Goal: Information Seeking & Learning: Learn about a topic

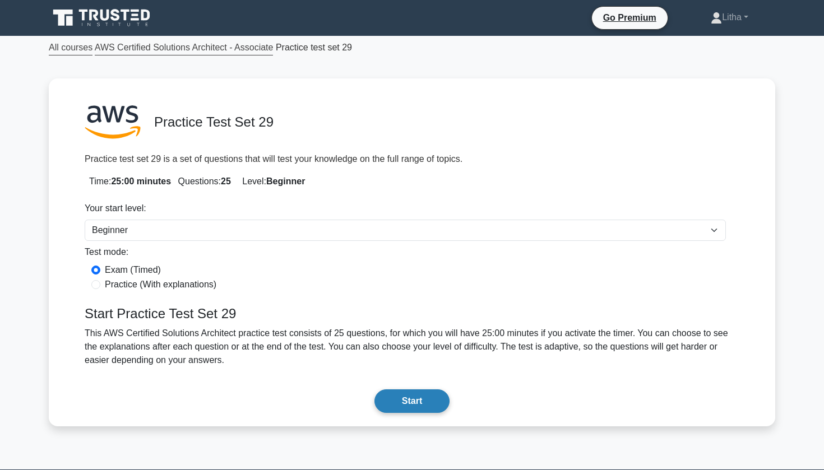
click at [415, 403] on button "Start" at bounding box center [411, 401] width 75 height 24
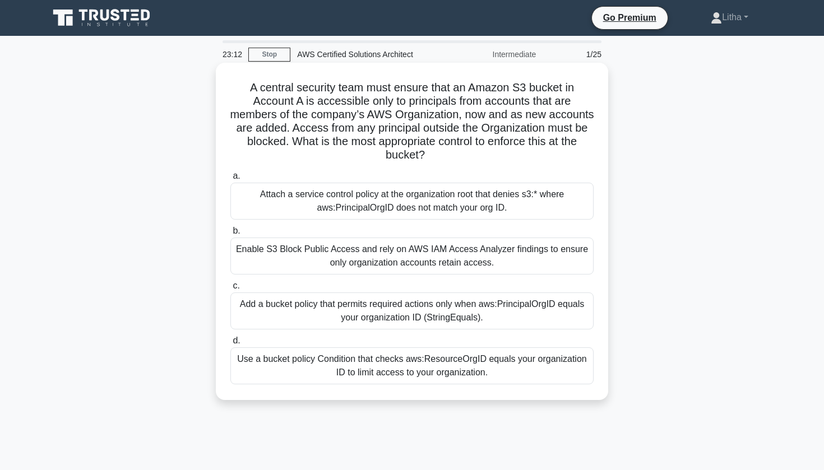
click at [558, 198] on div "Attach a service control policy at the organization root that denies s3:* where…" at bounding box center [411, 201] width 363 height 37
click at [230, 180] on input "a. Attach a service control policy at the organization root that denies s3:* wh…" at bounding box center [230, 176] width 0 height 7
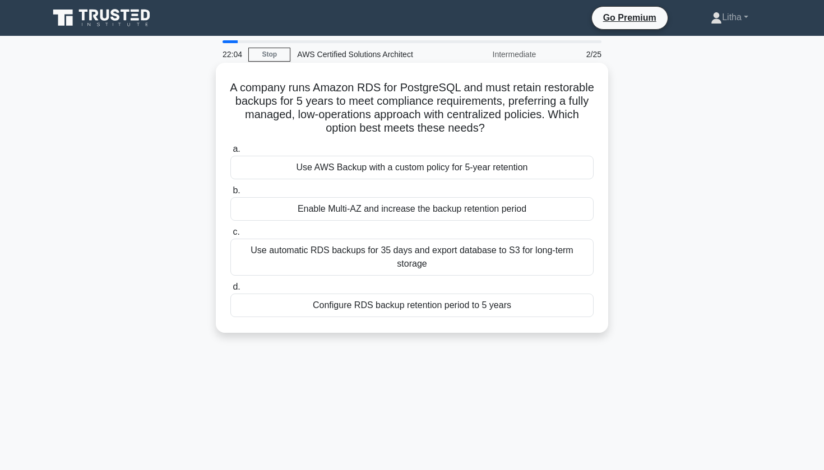
click at [392, 294] on div "Configure RDS backup retention period to 5 years" at bounding box center [411, 306] width 363 height 24
click at [230, 285] on input "d. Configure RDS backup retention period to 5 years" at bounding box center [230, 287] width 0 height 7
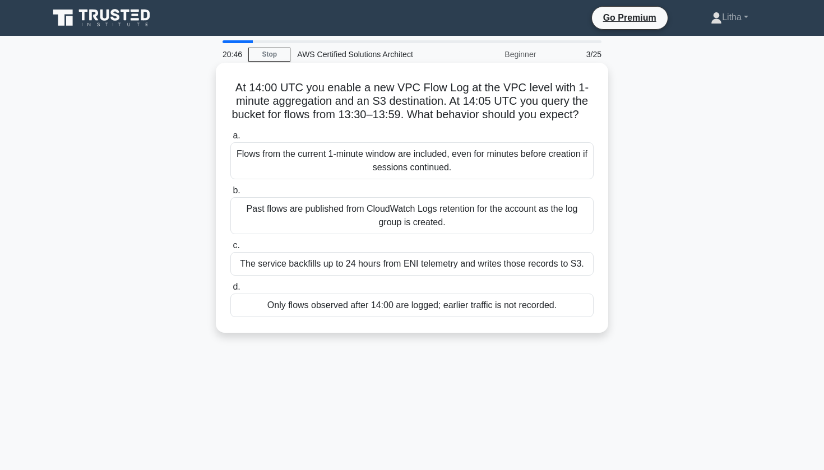
click at [281, 317] on div "Only flows observed after 14:00 are logged; earlier traffic is not recorded." at bounding box center [411, 306] width 363 height 24
click at [230, 291] on input "d. Only flows observed after 14:00 are logged; earlier traffic is not recorded." at bounding box center [230, 287] width 0 height 7
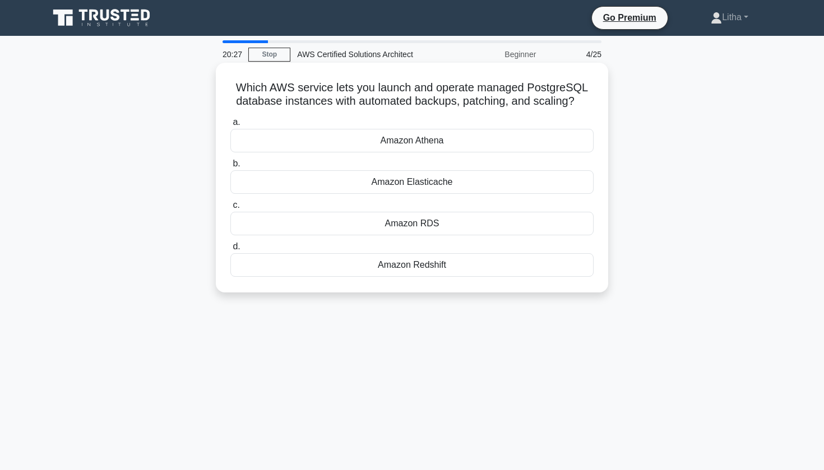
click at [328, 220] on div "Amazon RDS" at bounding box center [411, 224] width 363 height 24
click at [230, 209] on input "c. Amazon RDS" at bounding box center [230, 205] width 0 height 7
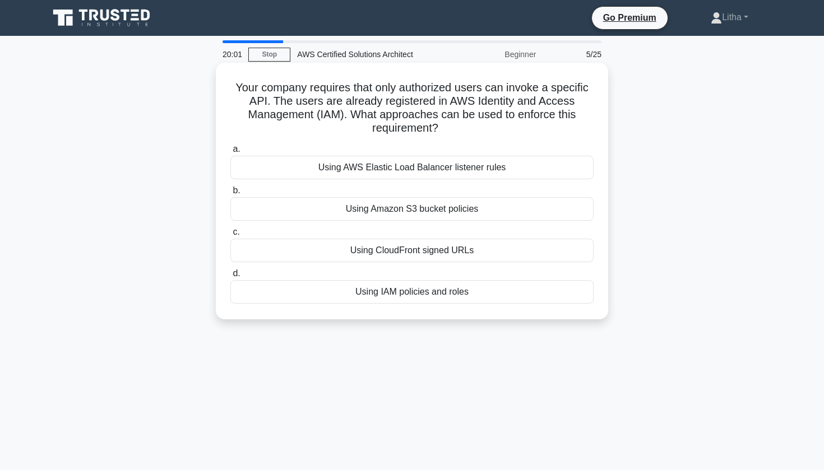
click at [369, 293] on div "Using IAM policies and roles" at bounding box center [411, 292] width 363 height 24
click at [230, 277] on input "d. Using IAM policies and roles" at bounding box center [230, 273] width 0 height 7
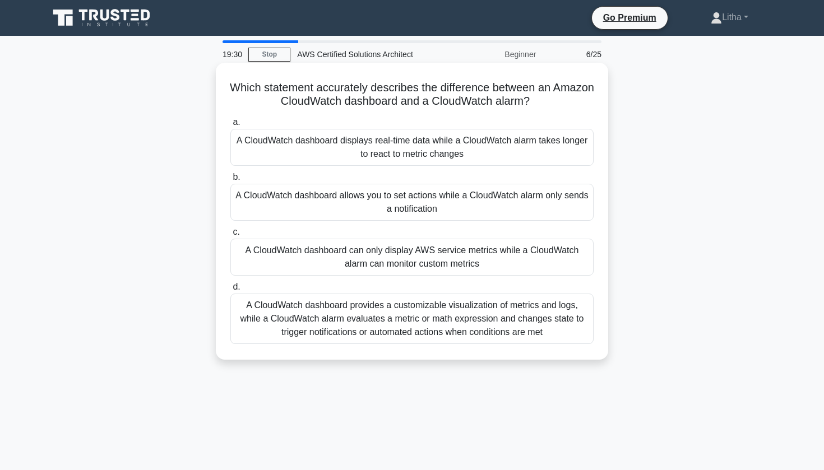
click at [377, 324] on div "A CloudWatch dashboard provides a customizable visualization of metrics and log…" at bounding box center [411, 319] width 363 height 50
click at [230, 291] on input "d. A CloudWatch dashboard provides a customizable visualization of metrics and …" at bounding box center [230, 287] width 0 height 7
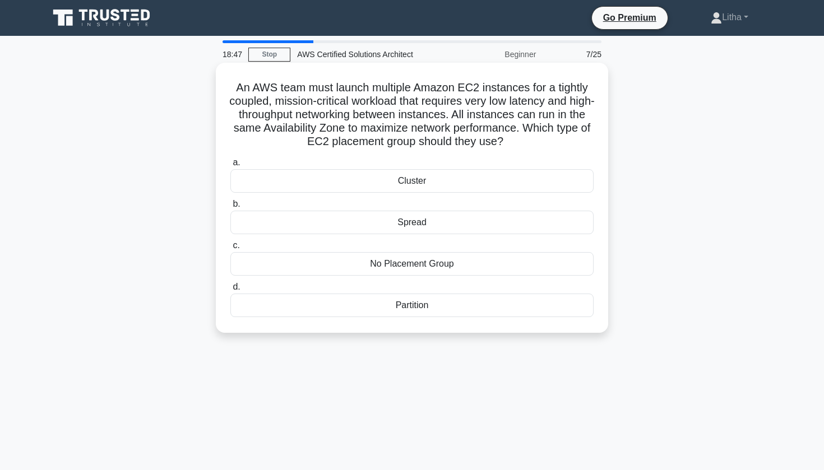
click at [414, 179] on div "Cluster" at bounding box center [411, 181] width 363 height 24
click at [230, 166] on input "a. Cluster" at bounding box center [230, 162] width 0 height 7
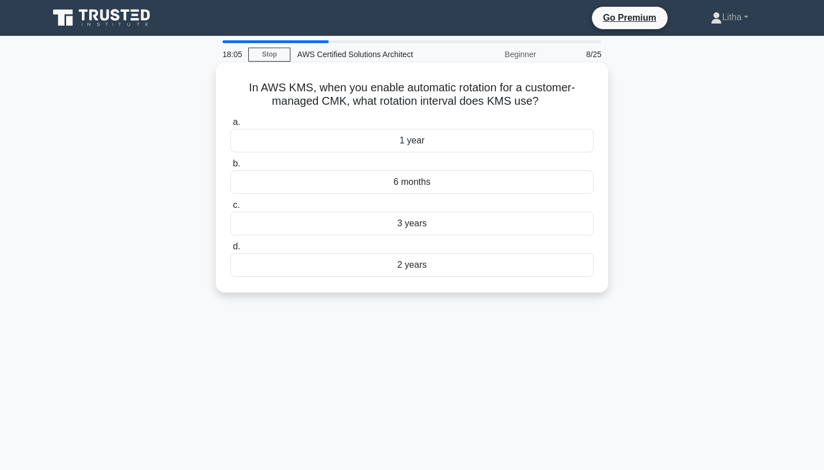
click at [416, 141] on div "1 year" at bounding box center [411, 141] width 363 height 24
click at [230, 126] on input "a. 1 year" at bounding box center [230, 122] width 0 height 7
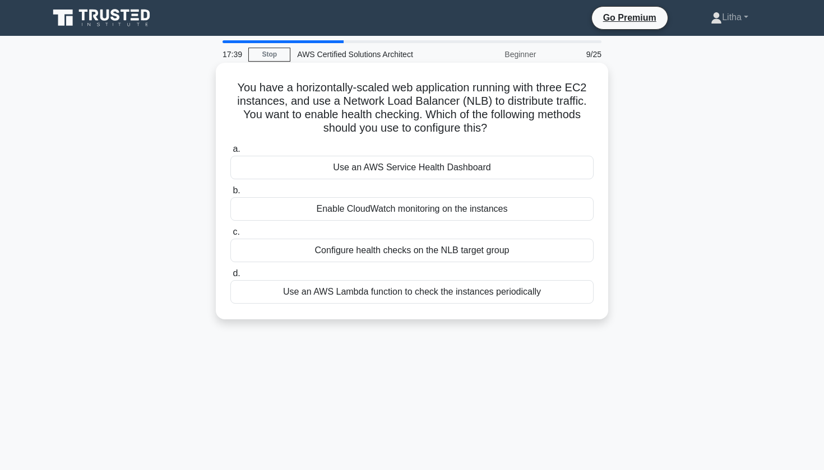
click at [387, 252] on div "Configure health checks on the NLB target group" at bounding box center [411, 251] width 363 height 24
click at [230, 236] on input "c. Configure health checks on the NLB target group" at bounding box center [230, 232] width 0 height 7
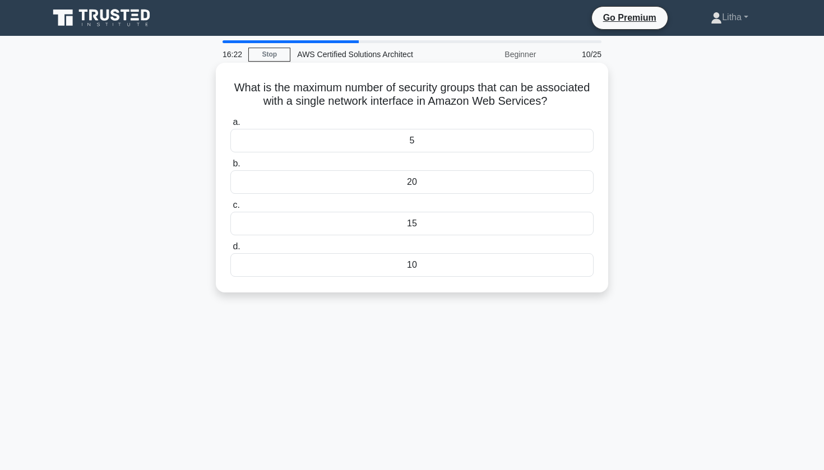
click at [410, 134] on div "5" at bounding box center [411, 141] width 363 height 24
click at [230, 126] on input "a. 5" at bounding box center [230, 122] width 0 height 7
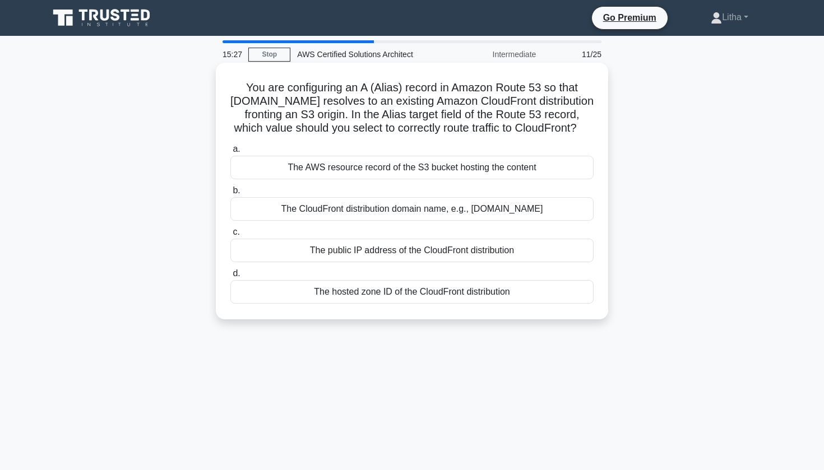
click at [446, 216] on div "The CloudFront distribution domain name, e.g., d1234.cloudfront.net" at bounding box center [411, 209] width 363 height 24
click at [230, 194] on input "b. The CloudFront distribution domain name, e.g., d1234.cloudfront.net" at bounding box center [230, 190] width 0 height 7
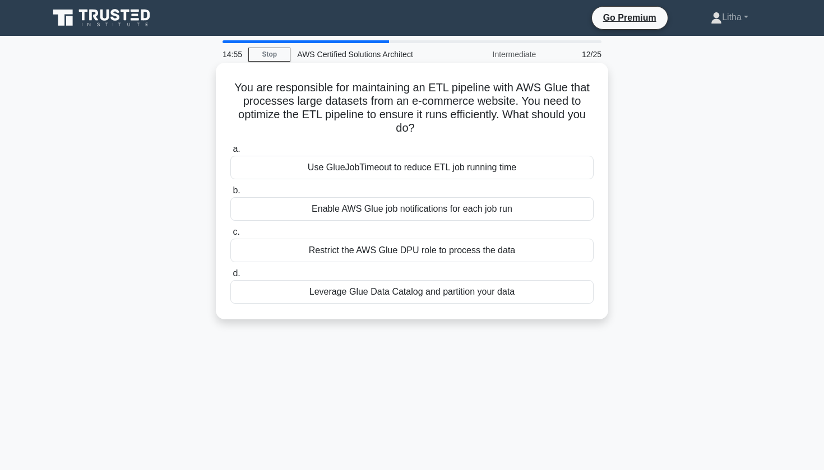
click at [455, 293] on div "Leverage Glue Data Catalog and partition your data" at bounding box center [411, 292] width 363 height 24
click at [230, 277] on input "d. Leverage Glue Data Catalog and partition your data" at bounding box center [230, 273] width 0 height 7
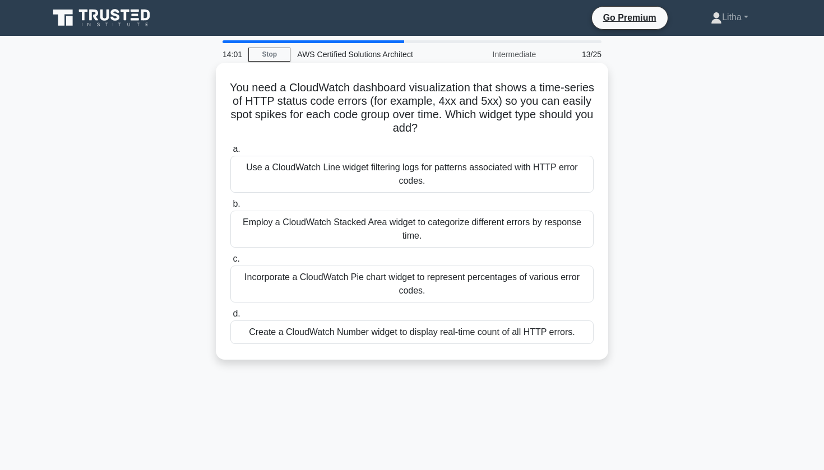
click at [298, 173] on div "Use a CloudWatch Line widget filtering logs for patterns associated with HTTP e…" at bounding box center [411, 174] width 363 height 37
click at [230, 153] on input "a. Use a CloudWatch Line widget filtering logs for patterns associated with HTT…" at bounding box center [230, 149] width 0 height 7
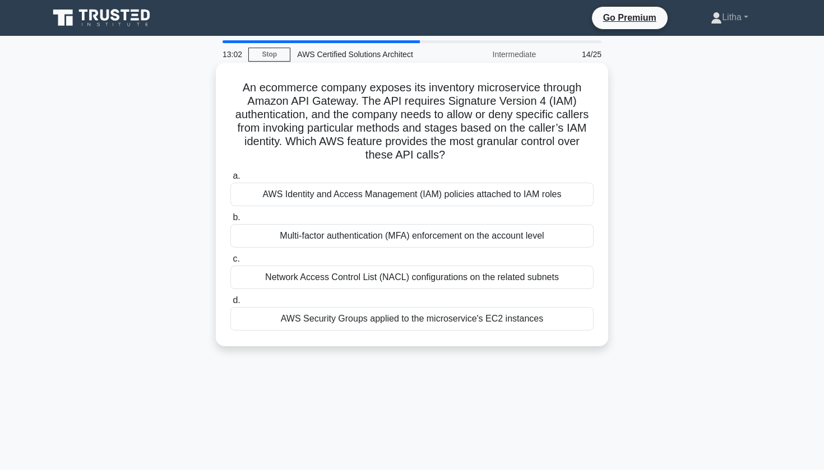
click at [305, 188] on div "AWS Identity and Access Management (IAM) policies attached to IAM roles" at bounding box center [411, 195] width 363 height 24
click at [230, 180] on input "a. AWS Identity and Access Management (IAM) policies attached to IAM roles" at bounding box center [230, 176] width 0 height 7
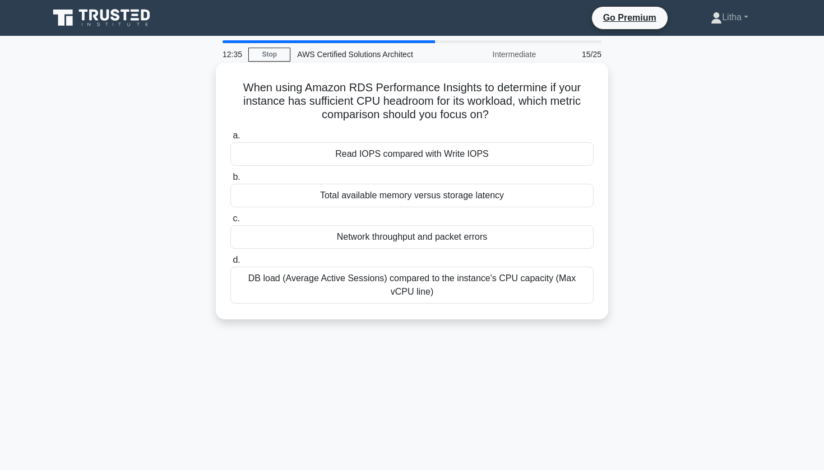
click at [318, 283] on div "DB load (Average Active Sessions) compared to the instance's CPU capacity (Max …" at bounding box center [411, 285] width 363 height 37
click at [230, 264] on input "d. DB load (Average Active Sessions) compared to the instance's CPU capacity (M…" at bounding box center [230, 260] width 0 height 7
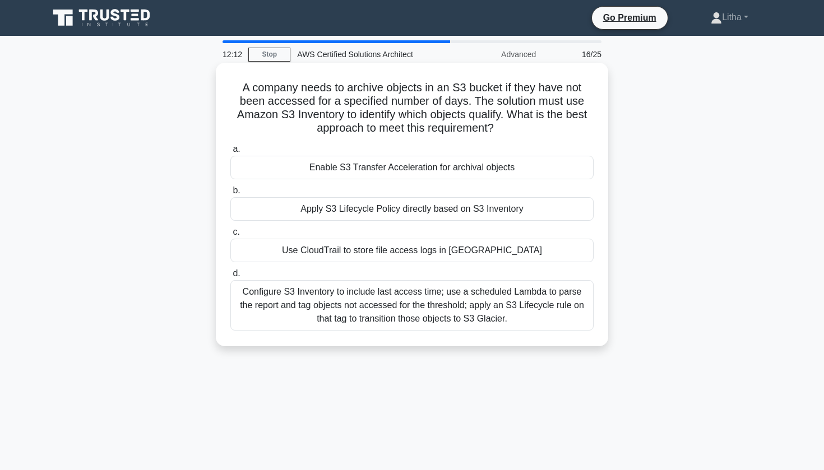
click at [322, 298] on div "Configure S3 Inventory to include last access time; use a scheduled Lambda to p…" at bounding box center [411, 305] width 363 height 50
click at [230, 277] on input "d. Configure S3 Inventory to include last access time; use a scheduled Lambda t…" at bounding box center [230, 273] width 0 height 7
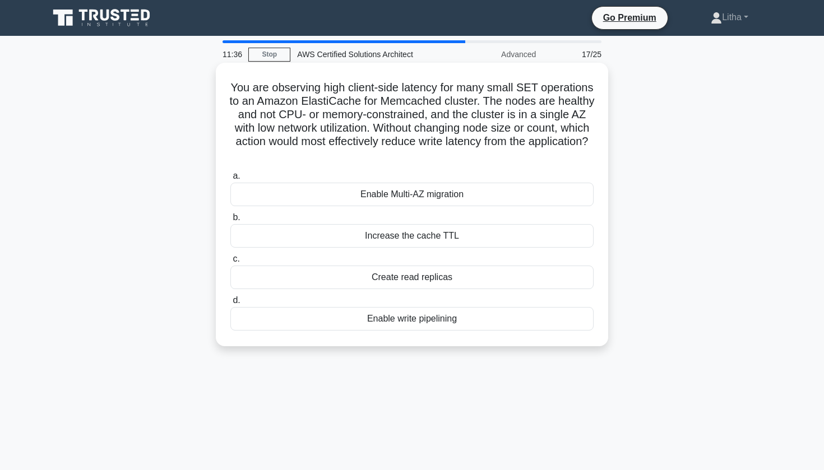
click at [493, 239] on div "Increase the cache TTL" at bounding box center [411, 236] width 363 height 24
click at [230, 221] on input "b. Increase the cache TTL" at bounding box center [230, 217] width 0 height 7
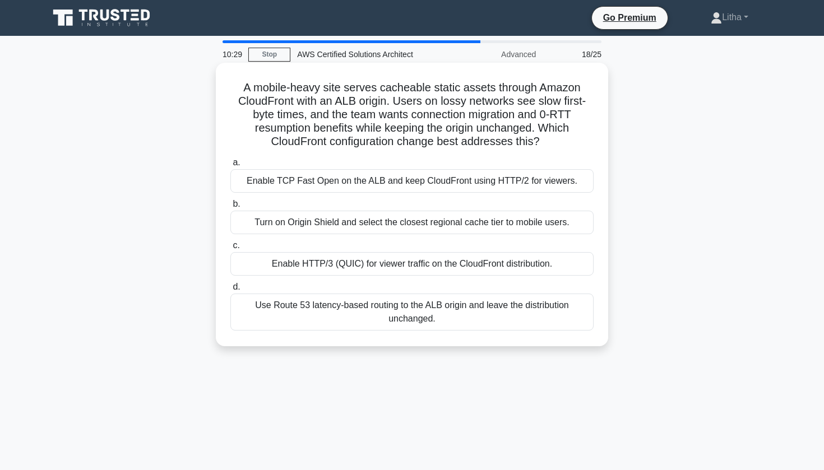
click at [489, 224] on div "Turn on Origin Shield and select the closest regional cache tier to mobile user…" at bounding box center [411, 223] width 363 height 24
click at [230, 208] on input "b. Turn on Origin Shield and select the closest regional cache tier to mobile u…" at bounding box center [230, 204] width 0 height 7
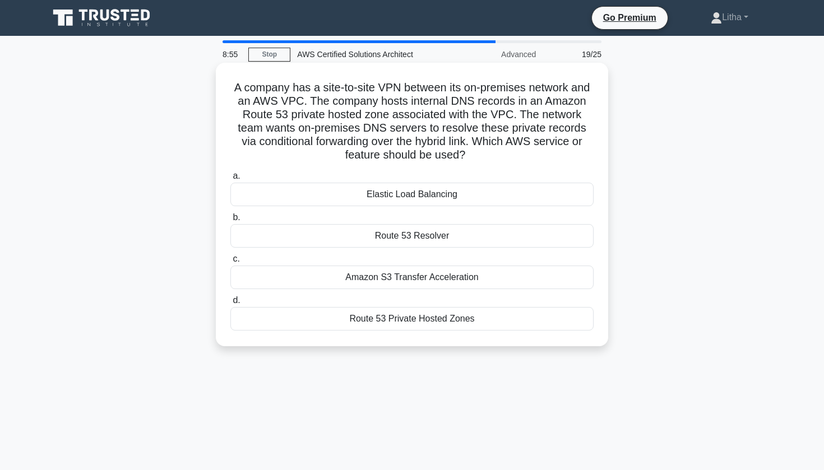
click at [486, 232] on div "Route 53 Resolver" at bounding box center [411, 236] width 363 height 24
click at [230, 221] on input "b. Route 53 Resolver" at bounding box center [230, 217] width 0 height 7
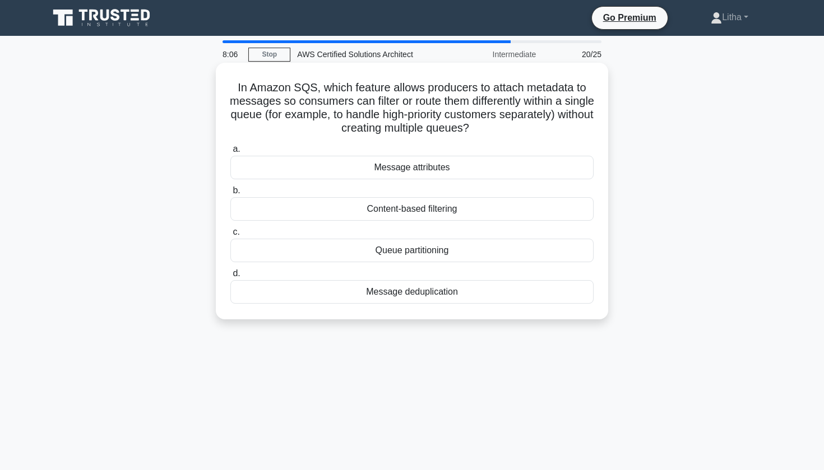
click at [536, 170] on div "Message attributes" at bounding box center [411, 168] width 363 height 24
click at [230, 153] on input "a. Message attributes" at bounding box center [230, 149] width 0 height 7
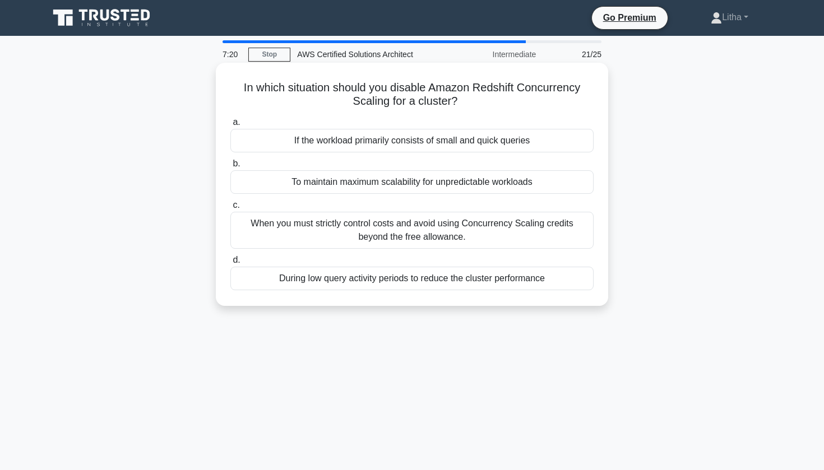
click at [416, 228] on div "When you must strictly control costs and avoid using Concurrency Scaling credit…" at bounding box center [411, 230] width 363 height 37
click at [230, 209] on input "c. When you must strictly control costs and avoid using Concurrency Scaling cre…" at bounding box center [230, 205] width 0 height 7
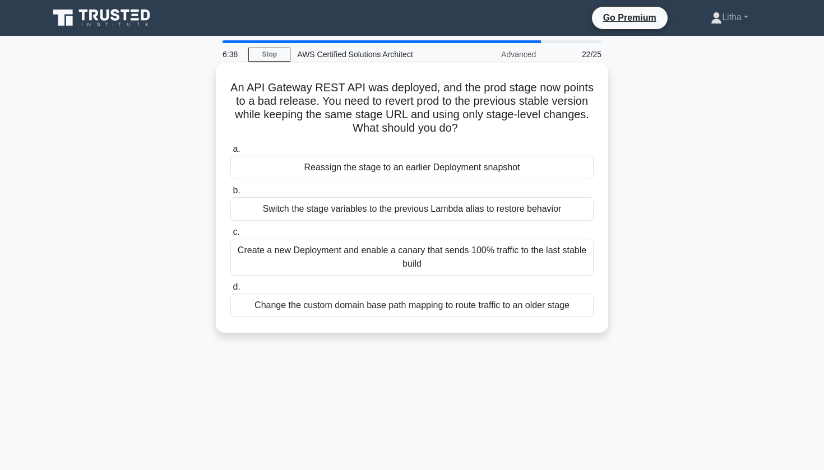
click at [429, 262] on div "Create a new Deployment and enable a canary that sends 100% traffic to the last…" at bounding box center [411, 257] width 363 height 37
click at [230, 236] on input "c. Create a new Deployment and enable a canary that sends 100% traffic to the l…" at bounding box center [230, 232] width 0 height 7
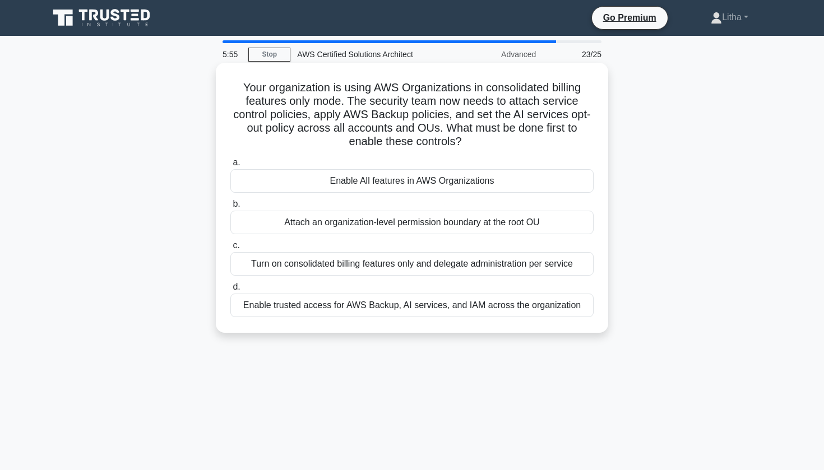
click at [412, 180] on div "Enable All features in AWS Organizations" at bounding box center [411, 181] width 363 height 24
click at [230, 166] on input "a. Enable All features in AWS Organizations" at bounding box center [230, 162] width 0 height 7
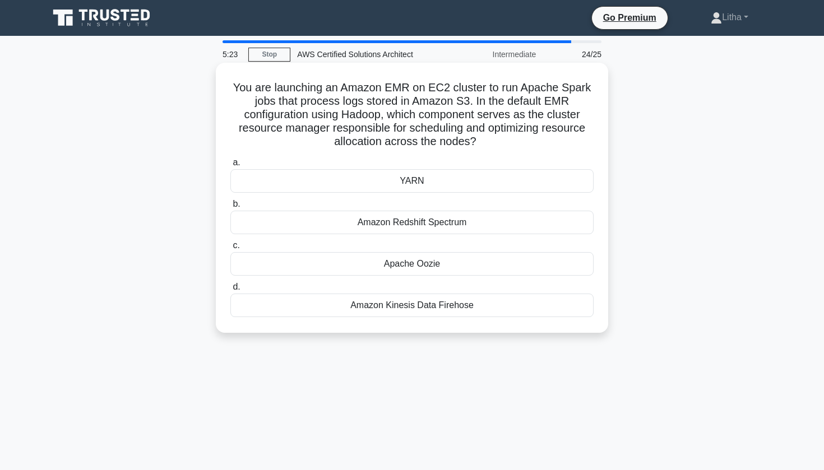
click at [414, 189] on div "YARN" at bounding box center [411, 181] width 363 height 24
click at [230, 166] on input "a. YARN" at bounding box center [230, 162] width 0 height 7
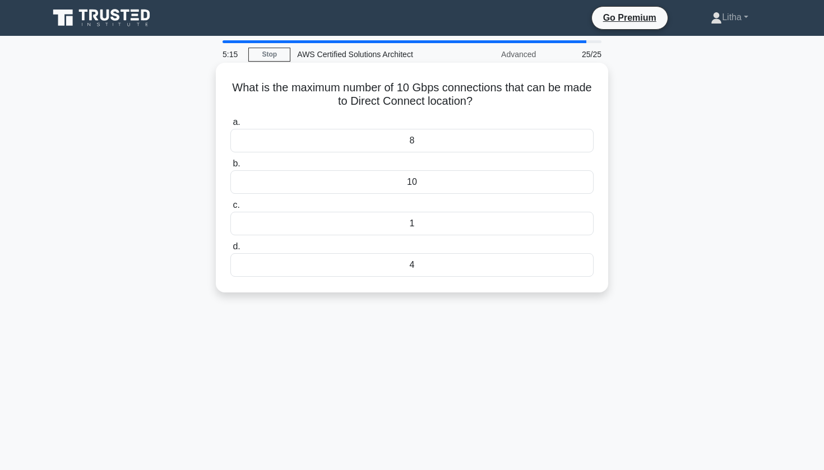
click at [405, 171] on div "10" at bounding box center [411, 182] width 363 height 24
click at [230, 168] on input "b. 10" at bounding box center [230, 163] width 0 height 7
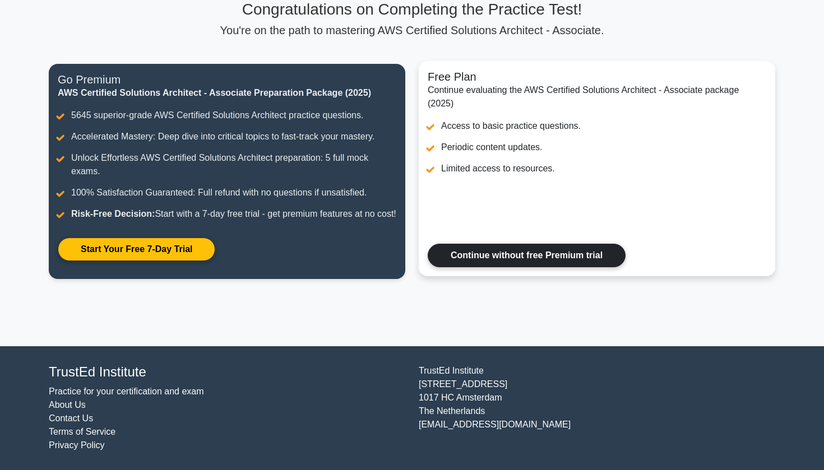
scroll to position [102, 0]
click at [498, 258] on link "Continue without free Premium trial" at bounding box center [527, 256] width 198 height 24
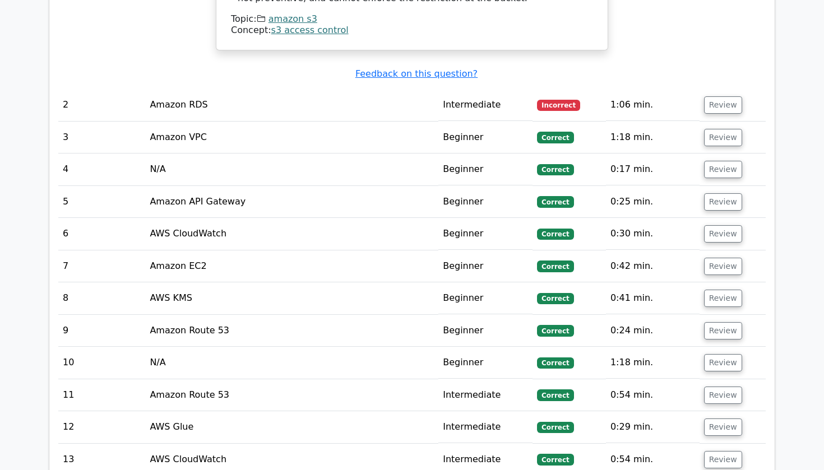
scroll to position [1696, 0]
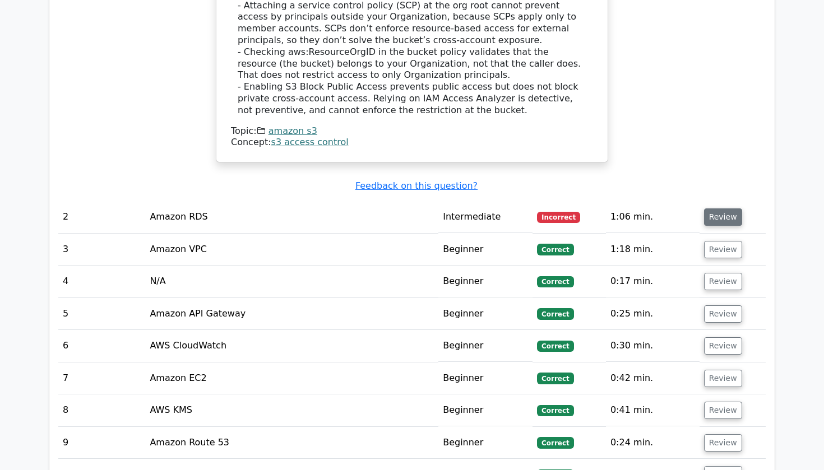
click at [704, 208] on button "Review" at bounding box center [723, 216] width 38 height 17
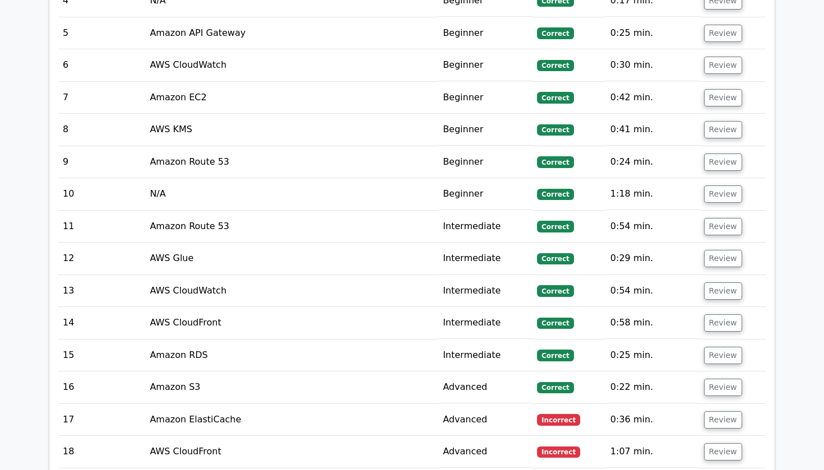
scroll to position [2551, 0]
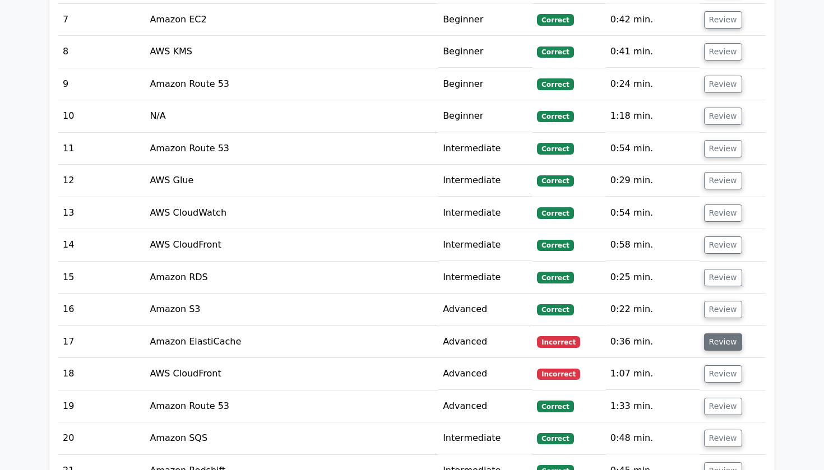
click at [709, 333] on button "Review" at bounding box center [723, 341] width 38 height 17
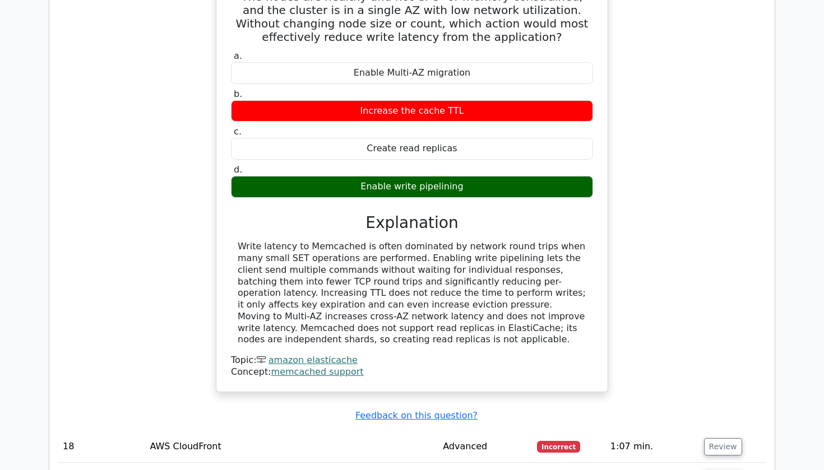
scroll to position [3015, 0]
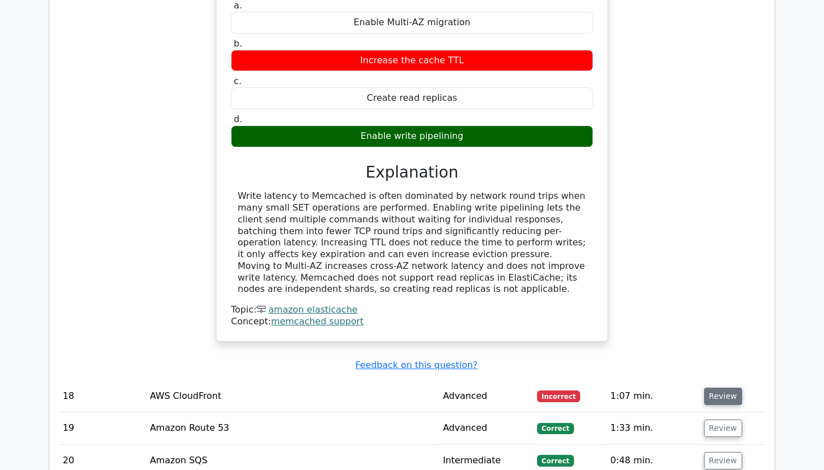
click at [728, 388] on button "Review" at bounding box center [723, 396] width 38 height 17
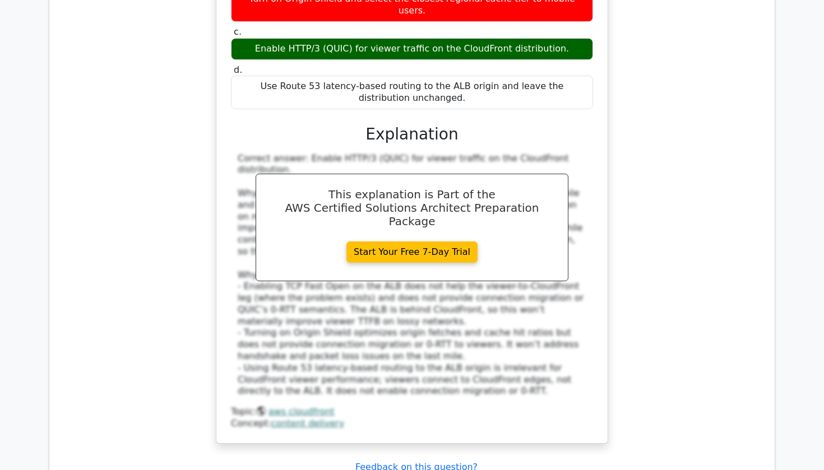
scroll to position [3740, 0]
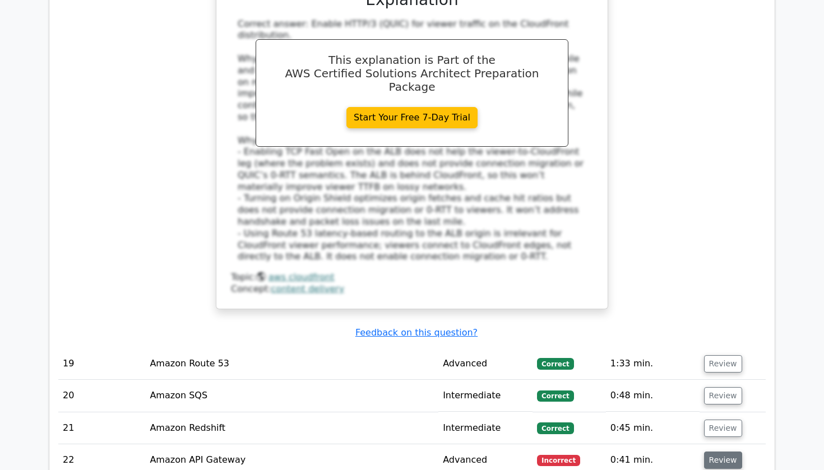
click at [728, 452] on button "Review" at bounding box center [723, 460] width 38 height 17
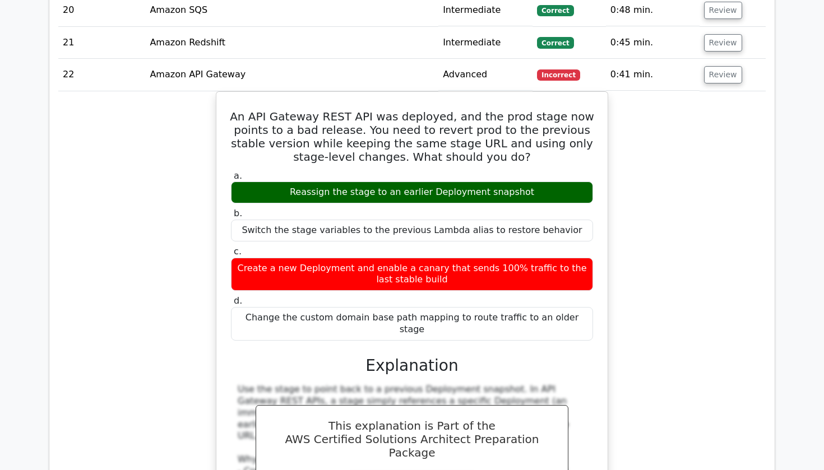
scroll to position [4155, 0]
